Goal: Find specific page/section: Find specific page/section

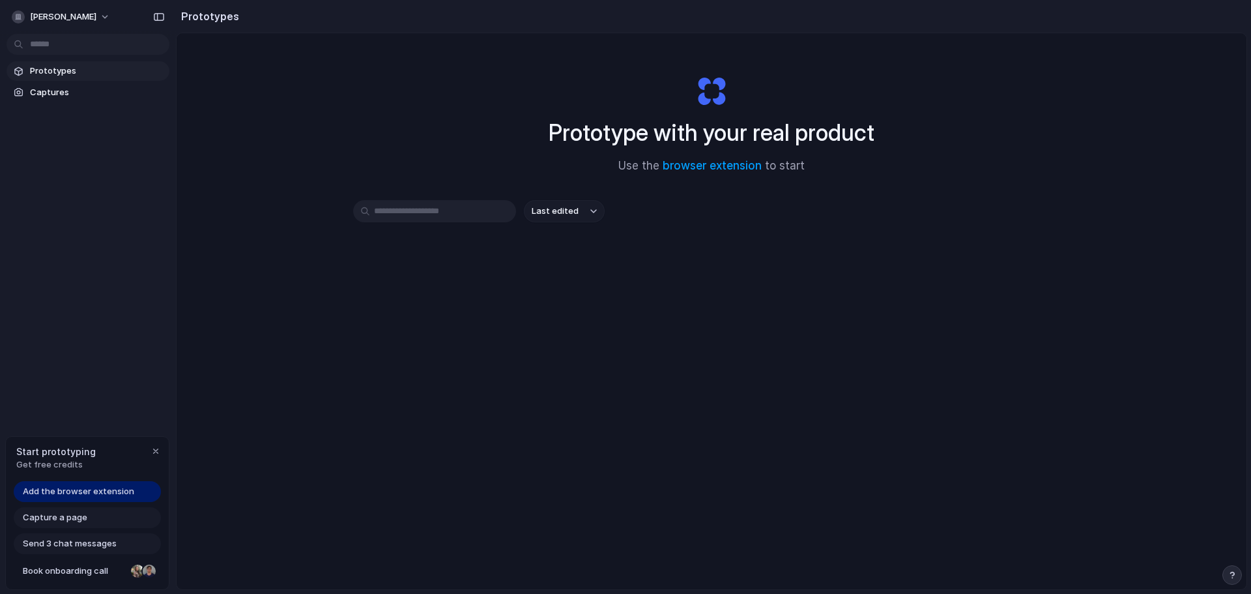
drag, startPoint x: 894, startPoint y: 0, endPoint x: 991, endPoint y: 49, distance: 108.7
click at [991, 49] on div "Prototype with your real product Use the browser extension to start Last edited" at bounding box center [712, 345] width 1070 height 625
